Goal: Obtain resource: Obtain resource

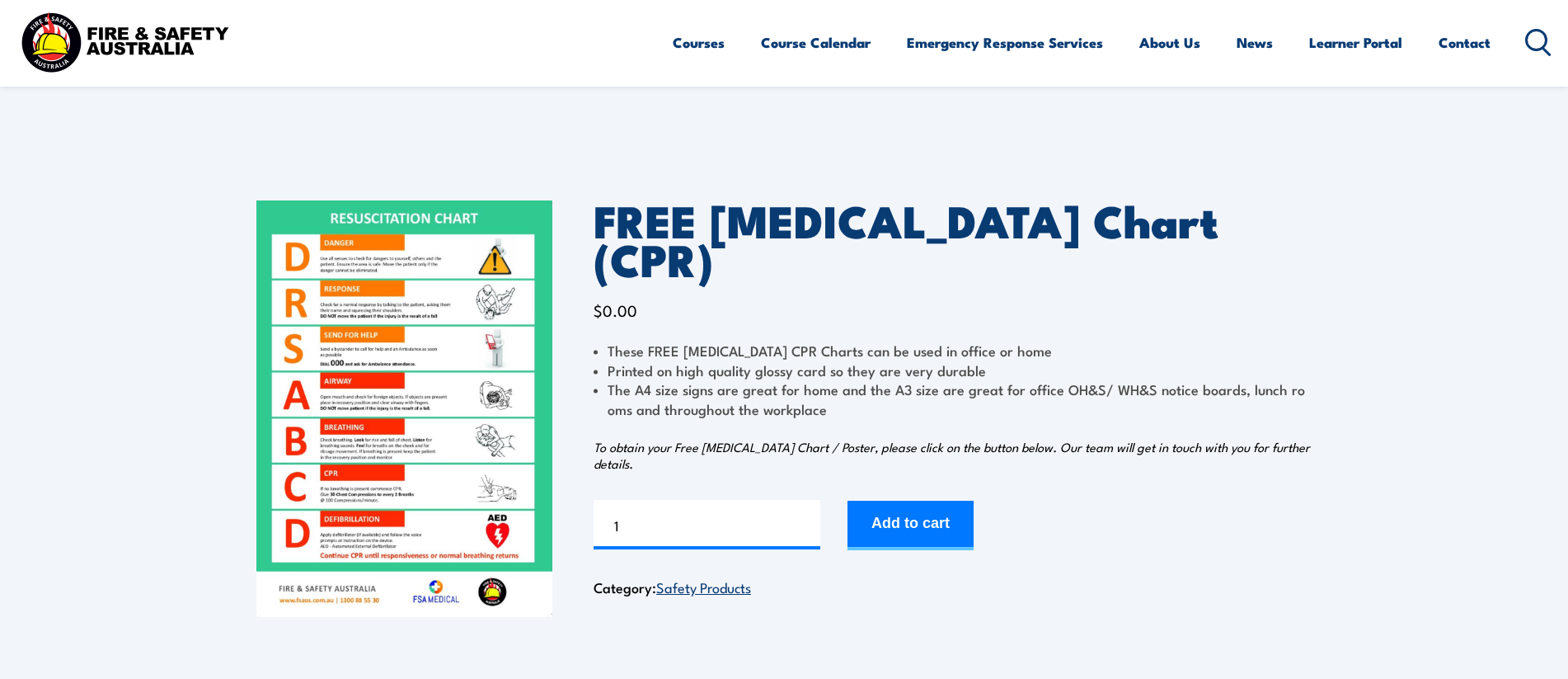
scroll to position [304, 0]
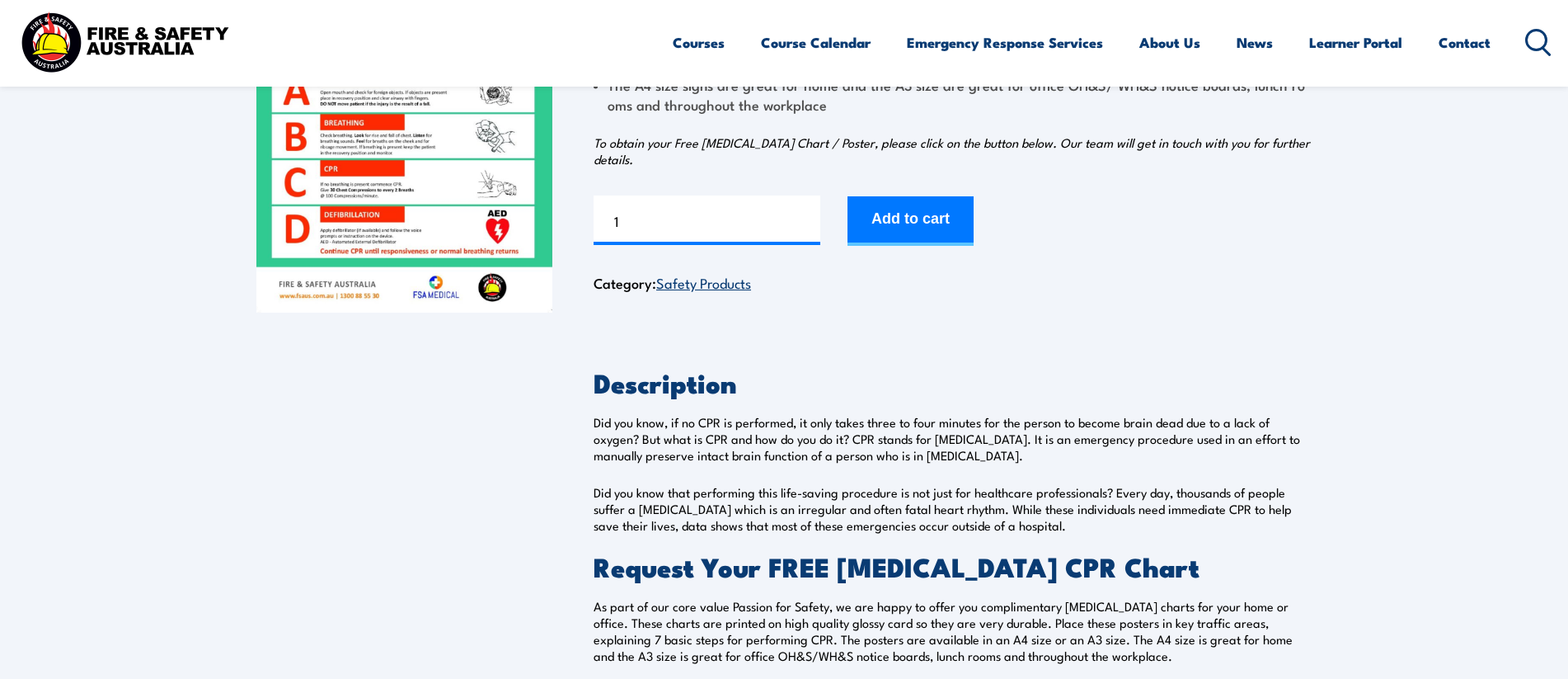
click at [420, 218] on img at bounding box center [404, 104] width 296 height 417
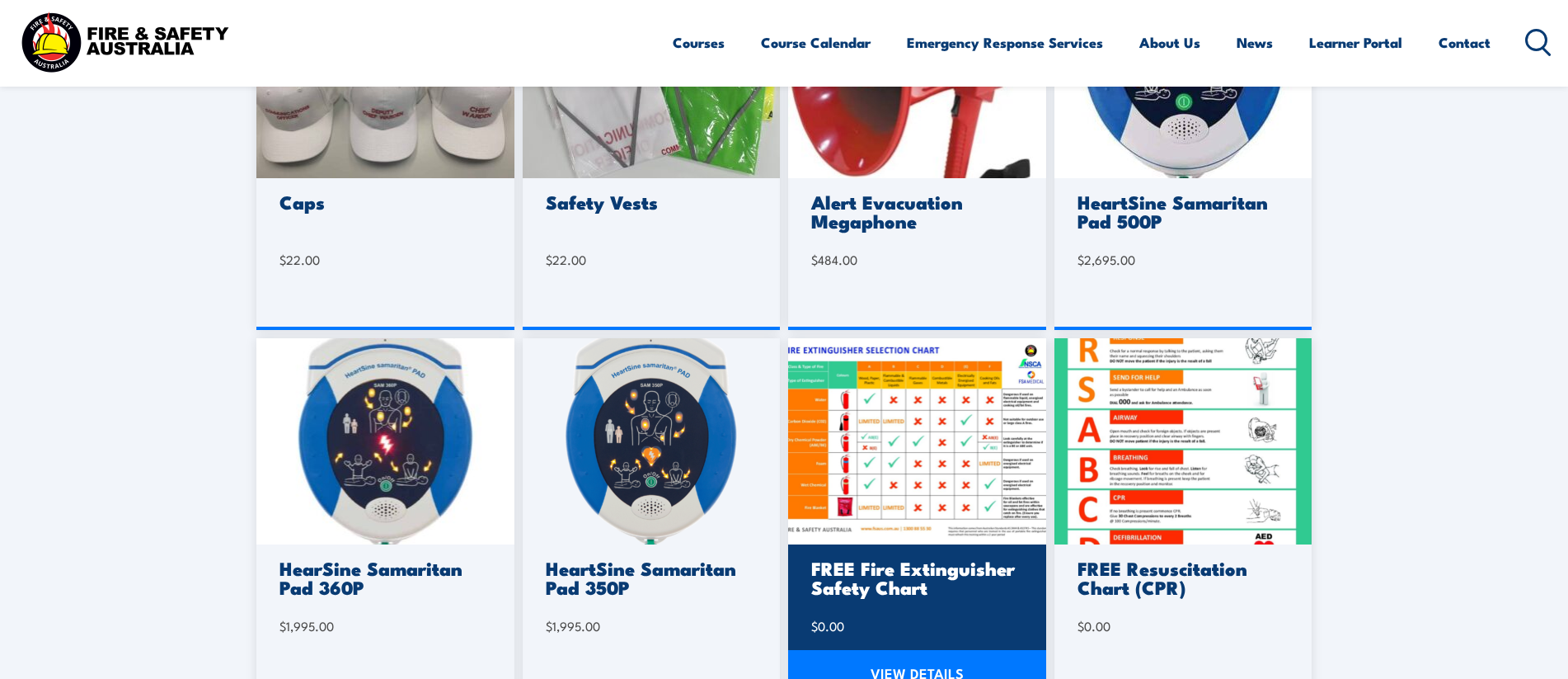
scroll to position [567, 0]
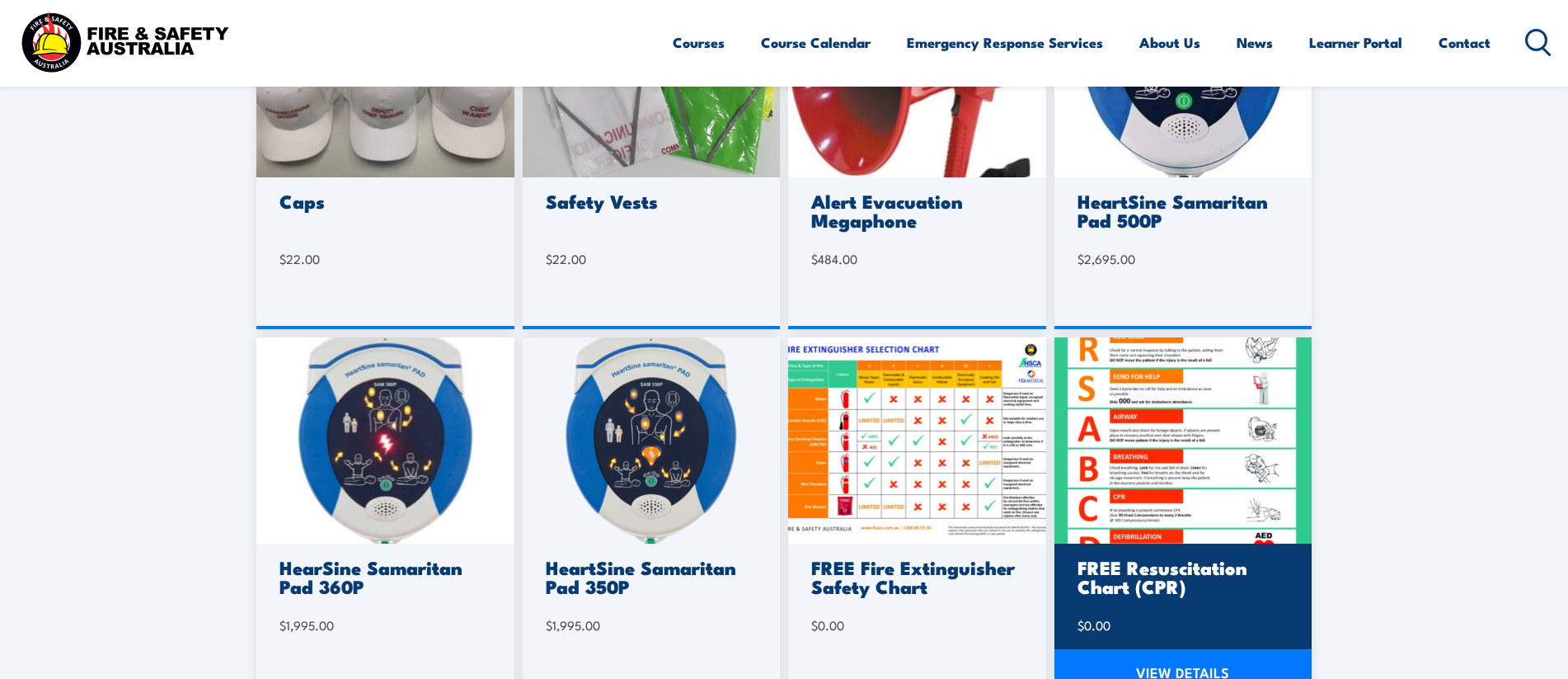
click at [1141, 420] on img at bounding box center [1183, 440] width 258 height 206
